Goal: Information Seeking & Learning: Get advice/opinions

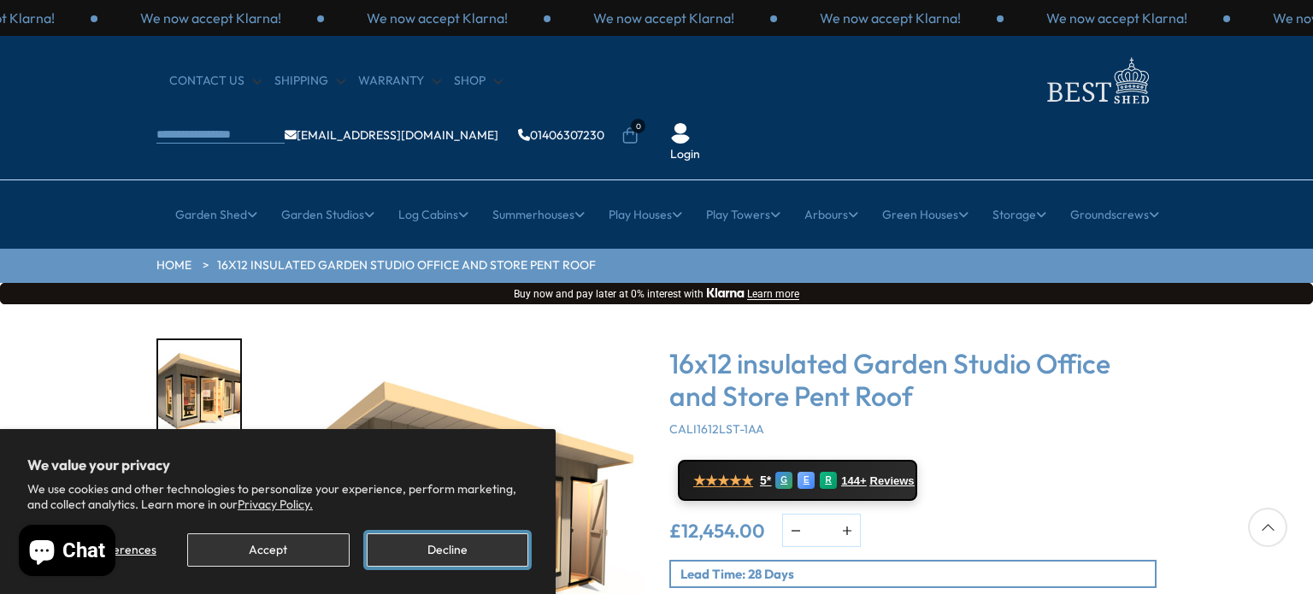
click at [404, 557] on button "Decline" at bounding box center [448, 549] width 162 height 33
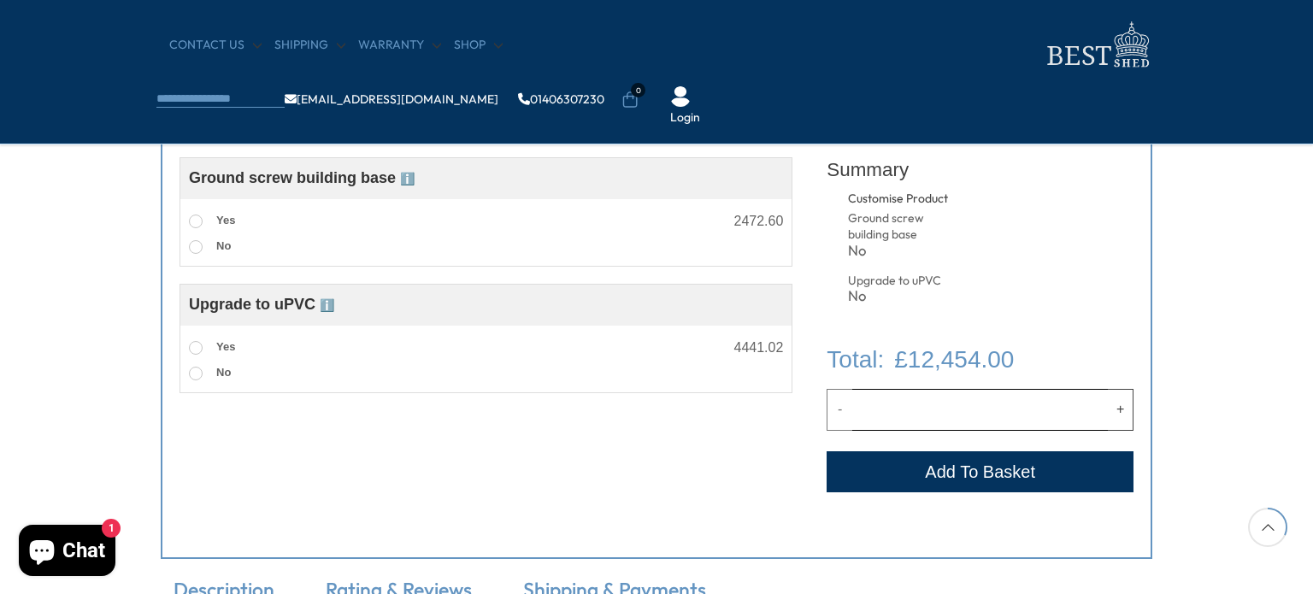
scroll to position [663, 0]
click at [192, 220] on span at bounding box center [196, 222] width 14 height 14
click at [199, 343] on span at bounding box center [196, 349] width 14 height 14
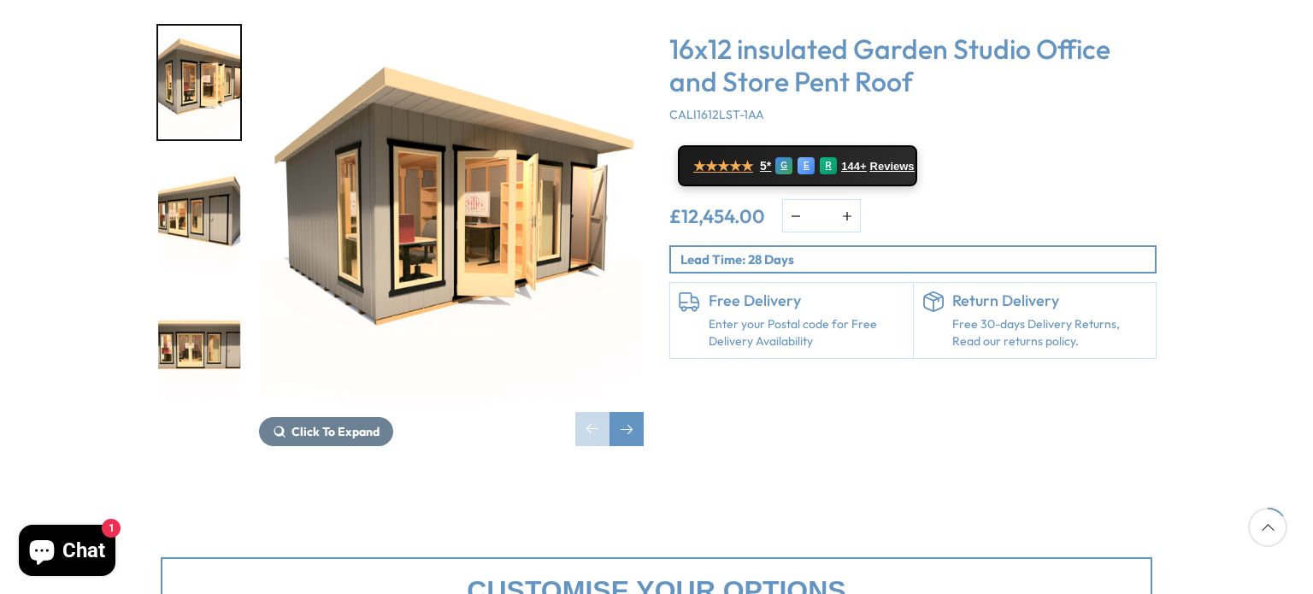
scroll to position [315, 0]
click at [867, 158] on span "144+" at bounding box center [855, 165] width 24 height 14
